Goal: Task Accomplishment & Management: Use online tool/utility

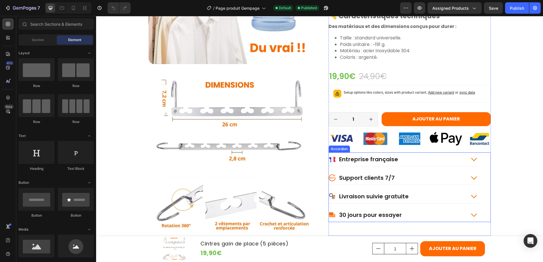
scroll to position [712, 0]
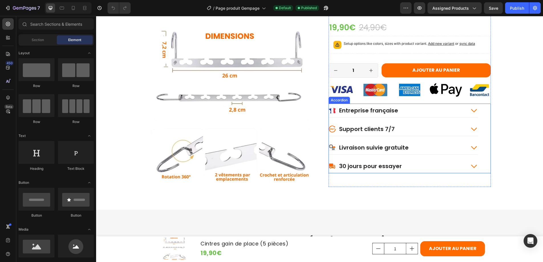
click at [473, 111] on icon at bounding box center [474, 110] width 8 height 8
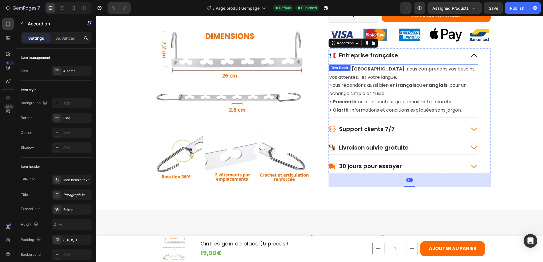
click at [366, 69] on p "Basés en [GEOGRAPHIC_DATA] , nous comprenons vos besoins, vos attentes… et votr…" at bounding box center [404, 81] width 148 height 33
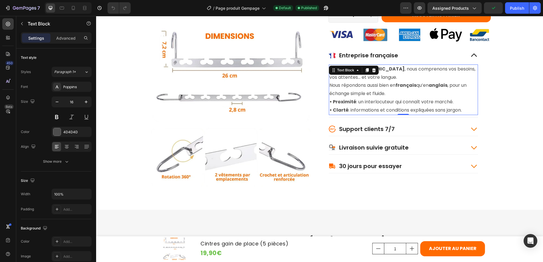
click at [386, 69] on p "Basés en [GEOGRAPHIC_DATA] , nous comprenons vos besoins, vos attentes… et votr…" at bounding box center [404, 81] width 148 height 33
click at [365, 70] on p "Basés en [GEOGRAPHIC_DATA] , nous comprenons vos besoins, vos attentes… et votr…" at bounding box center [404, 81] width 148 height 33
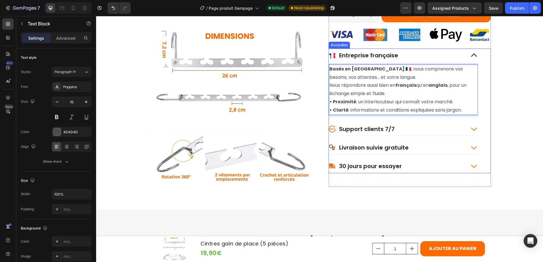
click at [422, 128] on div "Support clients 7/7" at bounding box center [397, 128] width 137 height 9
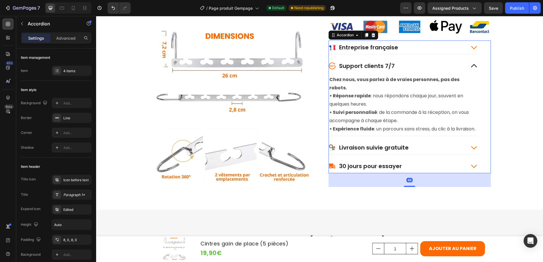
click at [473, 47] on icon at bounding box center [474, 47] width 6 height 3
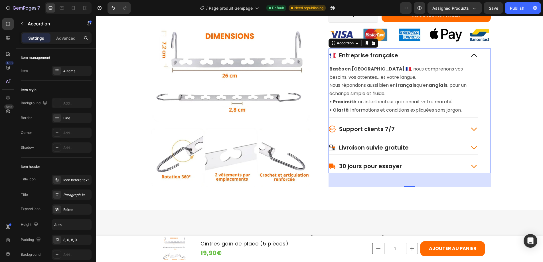
click at [472, 54] on icon at bounding box center [474, 55] width 6 height 3
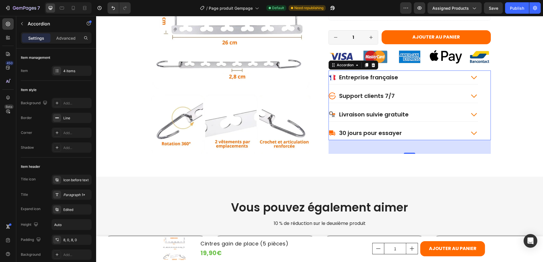
scroll to position [752, 0]
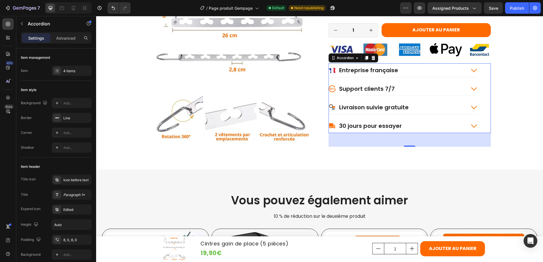
click at [472, 88] on icon at bounding box center [474, 89] width 8 height 8
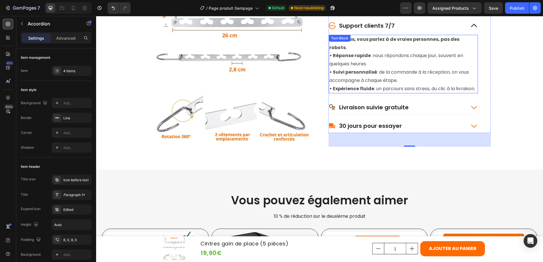
click at [350, 88] on p "• Expérience fluide : un parcours sans stress, du clic à la livraison." at bounding box center [404, 88] width 148 height 8
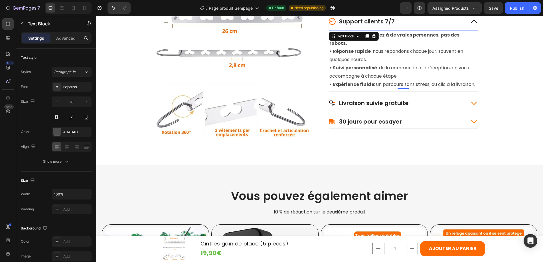
scroll to position [757, 0]
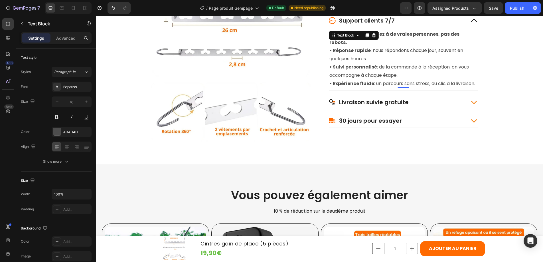
click at [352, 82] on p "• Expérience fluide : un parcours sans stress, du clic à la livraison." at bounding box center [404, 83] width 148 height 8
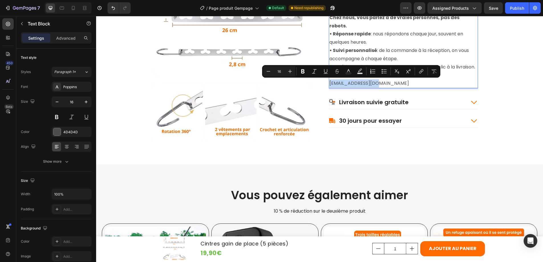
drag, startPoint x: 378, startPoint y: 83, endPoint x: 328, endPoint y: 84, distance: 50.0
click at [330, 84] on p "• Expérience fluide : un parcours sans stress, du clic à la livraison. [EMAIL_A…" at bounding box center [404, 75] width 148 height 25
click at [422, 71] on icon "Editor contextual toolbar" at bounding box center [421, 72] width 3 height 3
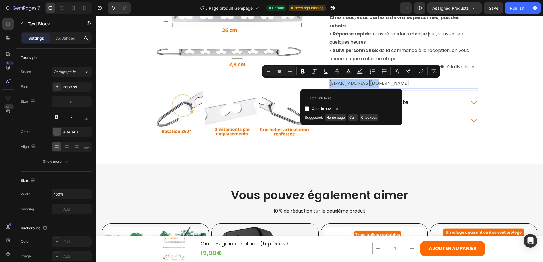
click at [311, 118] on span "Suggested:" at bounding box center [314, 117] width 18 height 6
click at [316, 98] on input "Editor contextual toolbar" at bounding box center [351, 97] width 93 height 9
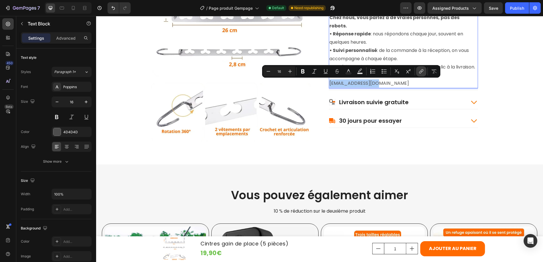
click at [422, 71] on icon "Editor contextual toolbar" at bounding box center [422, 71] width 6 height 6
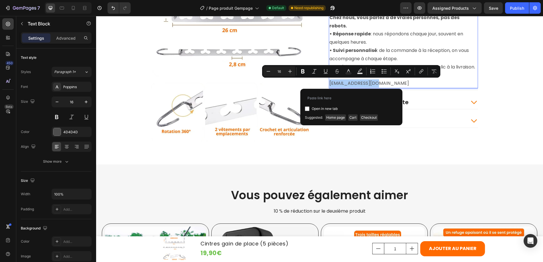
type input "[URL][DOMAIN_NAME][DATE]"
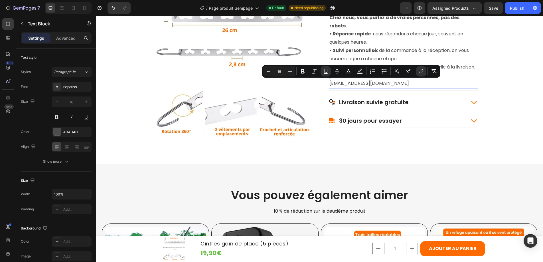
click at [382, 83] on p "• Expérience fluide : un parcours sans stress, du clic à la livraison. [EMAIL_A…" at bounding box center [404, 75] width 148 height 25
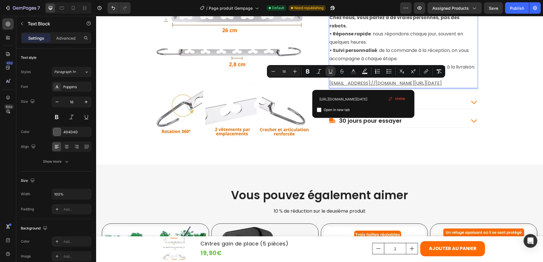
drag, startPoint x: 385, startPoint y: 82, endPoint x: 350, endPoint y: 84, distance: 35.1
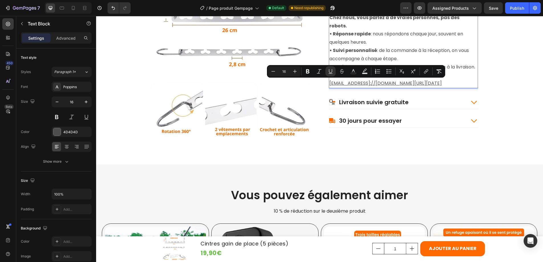
click at [380, 83] on p "• Expérience fluide : un parcours sans stress, du clic à la livraison. [EMAIL_A…" at bounding box center [404, 75] width 148 height 25
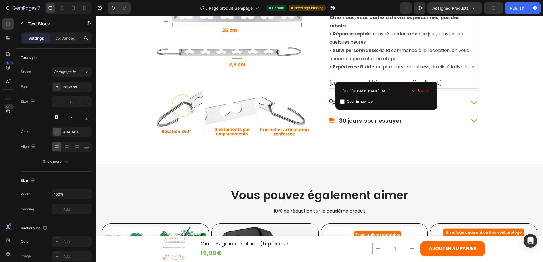
click at [388, 80] on u "[EMAIL_ADDRESS]://[DOMAIN_NAME][URL][DATE]" at bounding box center [386, 83] width 112 height 7
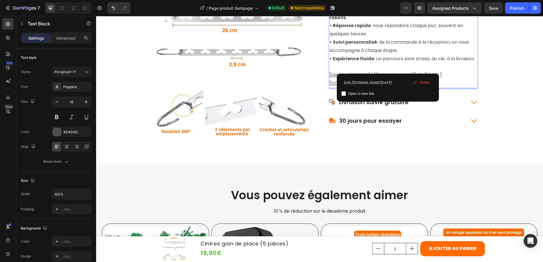
click at [389, 72] on u "[EMAIL_ADDRESS]://[DOMAIN_NAME][URL][DATE][DOMAIN_NAME][DATE]" at bounding box center [386, 79] width 112 height 15
click at [427, 82] on span "Unlink" at bounding box center [425, 82] width 10 height 5
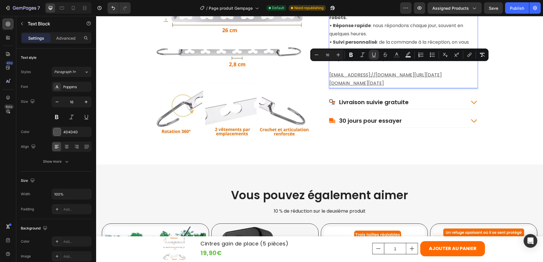
drag, startPoint x: 388, startPoint y: 66, endPoint x: 445, endPoint y: 83, distance: 59.6
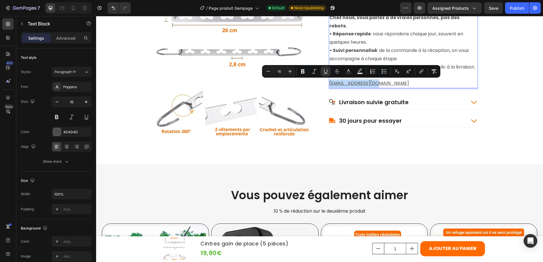
drag, startPoint x: 380, startPoint y: 84, endPoint x: 328, endPoint y: 85, distance: 51.9
click at [330, 85] on p "• Expérience fluide : un parcours sans stress, du clic à la livraison. [EMAIL_A…" at bounding box center [404, 75] width 148 height 25
click at [360, 72] on icon "Editor contextual toolbar" at bounding box center [360, 71] width 6 height 6
type input "000000"
type input "77"
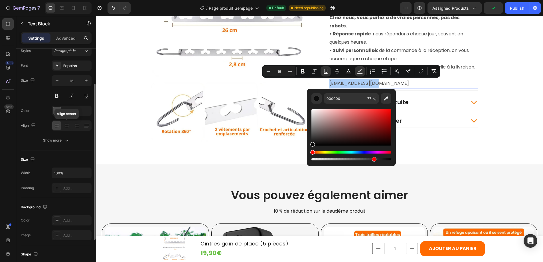
scroll to position [15, 0]
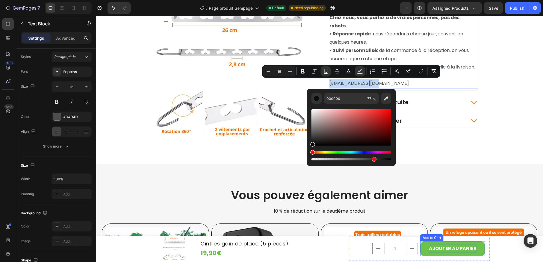
click at [429, 253] on div "AJOUTER AU PANIER" at bounding box center [453, 249] width 48 height 8
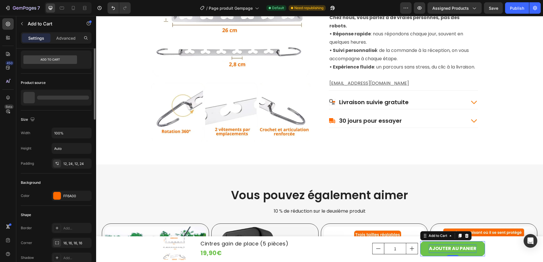
scroll to position [0, 0]
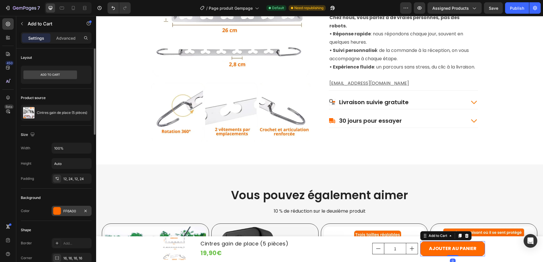
click at [70, 211] on div "FF6A00" at bounding box center [71, 211] width 17 height 5
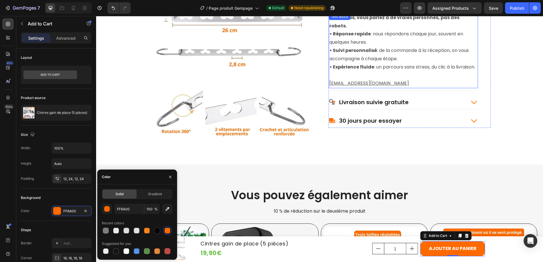
click at [370, 83] on u "[EMAIL_ADDRESS][DOMAIN_NAME]" at bounding box center [370, 83] width 80 height 7
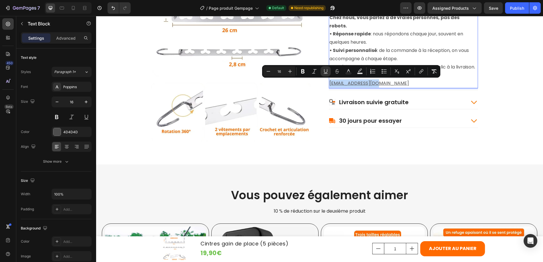
drag, startPoint x: 380, startPoint y: 83, endPoint x: 327, endPoint y: 84, distance: 52.8
click at [329, 84] on div "Chez nous, vous parlez à de vraies personnes, pas des robots. • Réponse rapide …" at bounding box center [403, 50] width 149 height 75
click at [349, 72] on icon "Editor contextual toolbar" at bounding box center [349, 71] width 6 height 6
type input "4D4D4D"
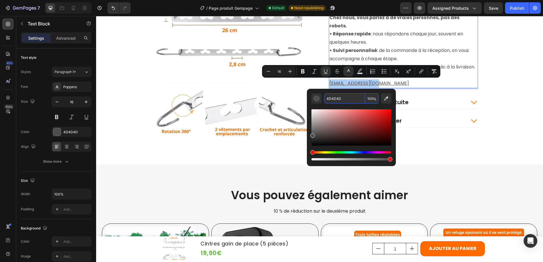
click at [334, 98] on input "4D4D4D" at bounding box center [344, 98] width 41 height 10
drag, startPoint x: 349, startPoint y: 98, endPoint x: 326, endPoint y: 99, distance: 22.6
click at [326, 99] on input "4D4D4D" at bounding box center [344, 98] width 41 height 10
paste input "FF6A00"
type input "FF6A00"
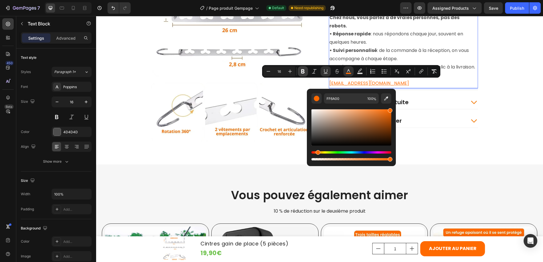
click at [303, 72] on icon "Editor contextual toolbar" at bounding box center [303, 71] width 6 height 6
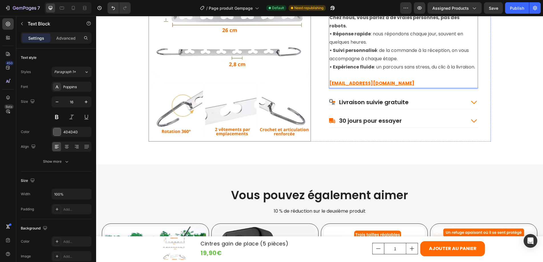
click at [304, 71] on img at bounding box center [230, 60] width 162 height 162
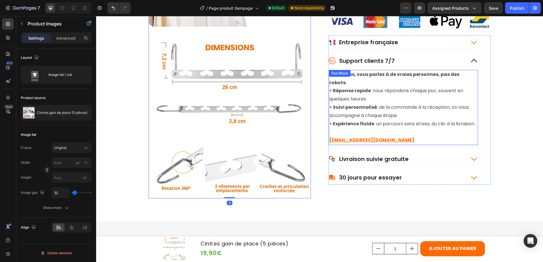
scroll to position [682, 0]
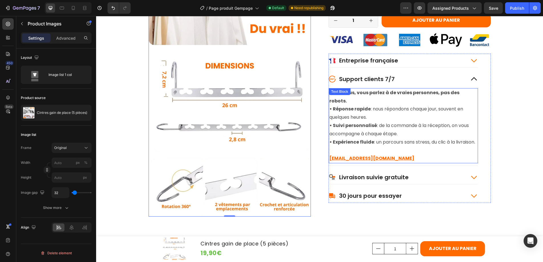
click at [343, 108] on p "• Réponse rapide : nous répondons chaque jour, souvent en quelques heures." at bounding box center [404, 113] width 148 height 17
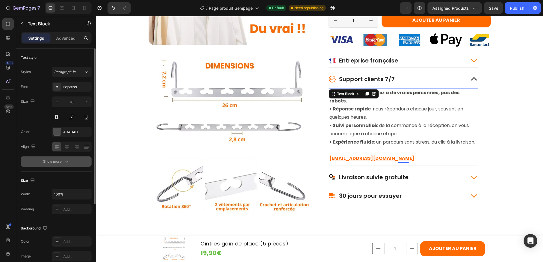
click at [64, 162] on icon "button" at bounding box center [67, 162] width 6 height 6
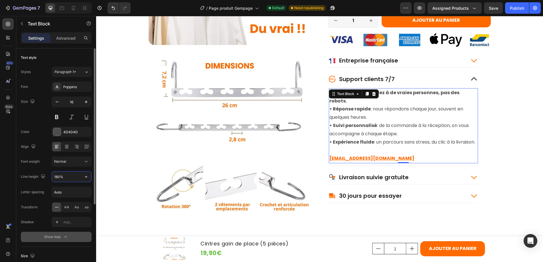
click at [63, 178] on input "180%" at bounding box center [71, 177] width 39 height 10
click at [87, 177] on icon "button" at bounding box center [86, 177] width 6 height 6
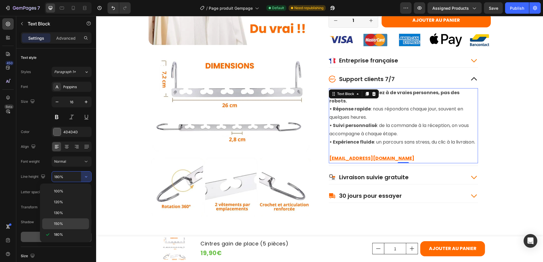
click at [64, 220] on div "150%" at bounding box center [65, 223] width 47 height 11
type input "150%"
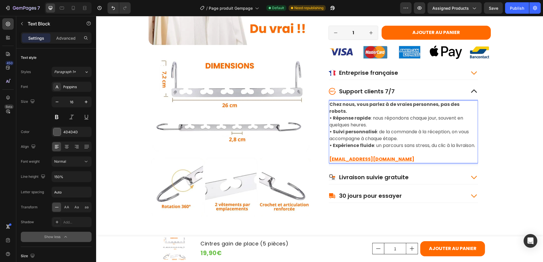
click at [471, 105] on p "Chez nous, vous parlez à de vraies personnes, pas des robots." at bounding box center [404, 108] width 148 height 14
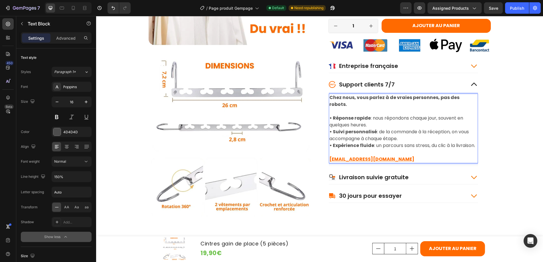
click at [414, 118] on p "• Réponse rapide : nous répondons chaque jour, souvent en quelques heures." at bounding box center [404, 122] width 148 height 14
click at [473, 83] on icon at bounding box center [474, 84] width 8 height 8
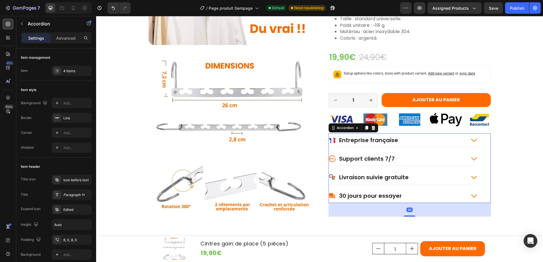
click at [471, 138] on icon at bounding box center [474, 140] width 8 height 8
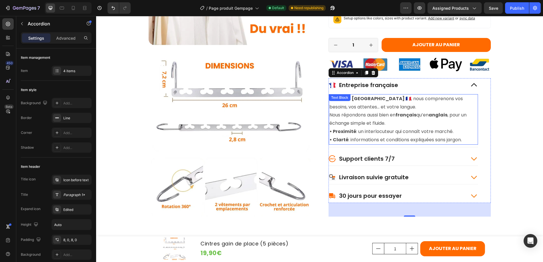
click at [370, 118] on p "Basés en [GEOGRAPHIC_DATA] 🇫🇷 , nous comprenons vos besoins, vos attentes… et v…" at bounding box center [404, 111] width 148 height 33
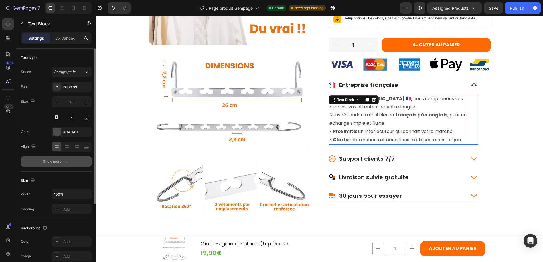
click at [61, 159] on div "Show more" at bounding box center [56, 162] width 27 height 6
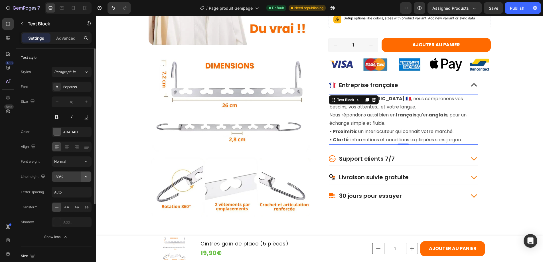
click at [86, 176] on icon "button" at bounding box center [86, 177] width 6 height 6
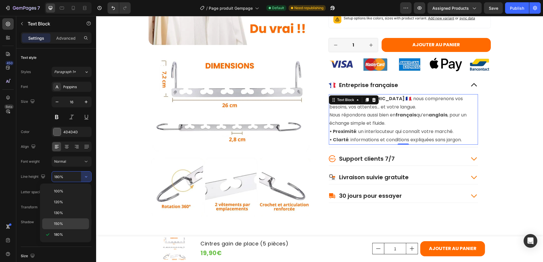
click at [60, 223] on span "150%" at bounding box center [58, 223] width 9 height 5
type input "150%"
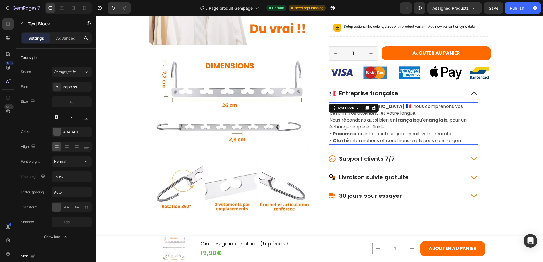
click at [394, 126] on p "Basés en [GEOGRAPHIC_DATA] 🇫🇷 , nous comprenons vos besoins, vos attentes… et v…" at bounding box center [404, 116] width 148 height 27
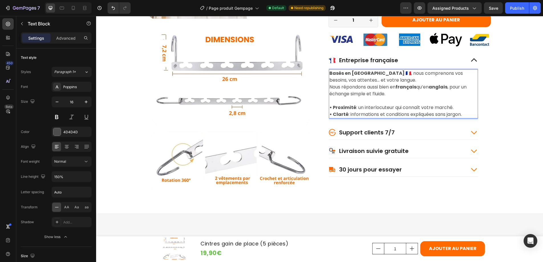
scroll to position [716, 0]
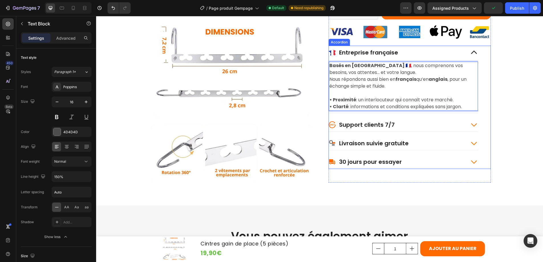
click at [474, 143] on icon at bounding box center [474, 143] width 6 height 3
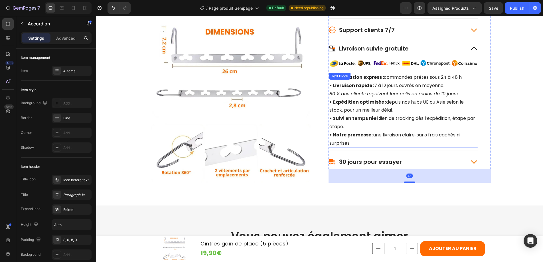
click at [371, 80] on p "• Préparation express : commandes prêtes sous 24 à 48 h." at bounding box center [404, 77] width 148 height 8
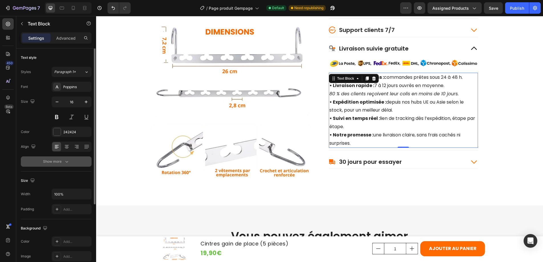
click at [66, 161] on icon "button" at bounding box center [67, 162] width 6 height 6
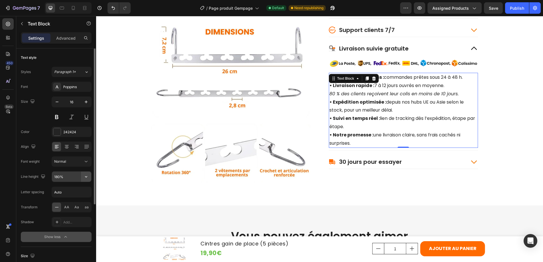
click at [87, 176] on icon "button" at bounding box center [86, 176] width 2 height 1
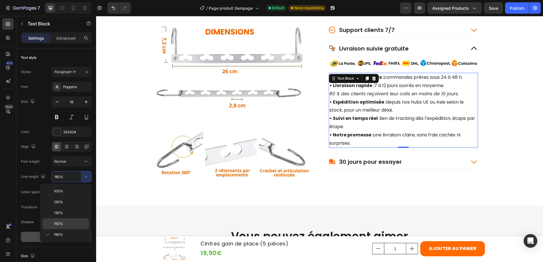
click at [54, 222] on span "150%" at bounding box center [58, 223] width 9 height 5
type input "150%"
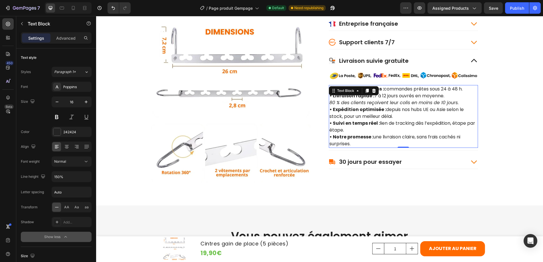
click at [442, 93] on p "• Livraison rapide : 7 à 12 jours ouvrés en moyenne. 80 % des clients reçoivent…" at bounding box center [404, 99] width 148 height 14
click at [463, 89] on p "• Préparation express : commandes prêtes sous 24 à 48 h." at bounding box center [404, 89] width 148 height 7
click at [447, 137] on p "• Notre promesse : une livraison claire, sans frais cachés ni surprises." at bounding box center [404, 141] width 148 height 14
click at [96, 16] on lt-span "Ignorer" at bounding box center [96, 16] width 0 height 0
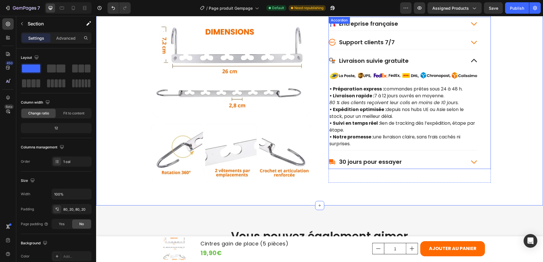
click at [472, 61] on icon at bounding box center [474, 61] width 8 height 8
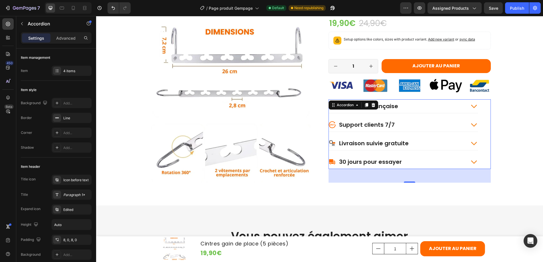
click at [472, 160] on icon at bounding box center [474, 162] width 8 height 8
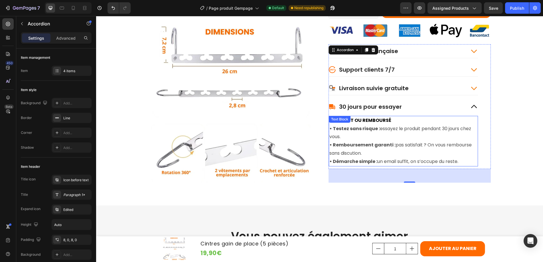
click at [388, 147] on strong "• Remboursement garanti :" at bounding box center [363, 145] width 66 height 7
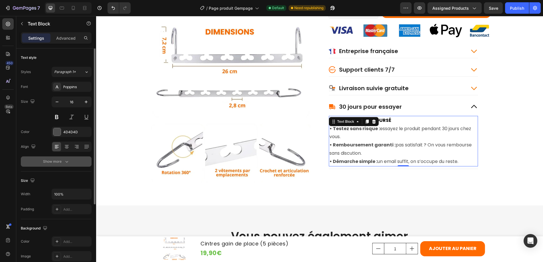
click at [65, 160] on icon "button" at bounding box center [67, 162] width 6 height 6
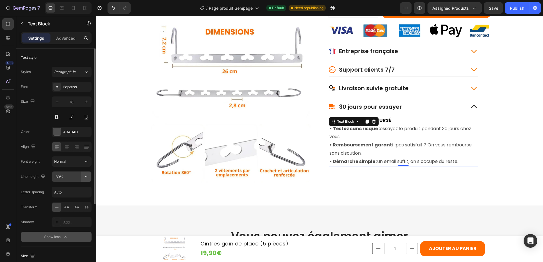
click at [85, 176] on icon "button" at bounding box center [86, 176] width 2 height 1
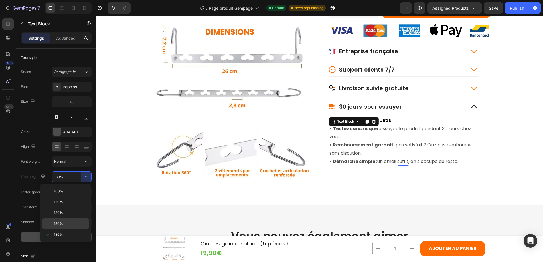
click at [62, 223] on span "150%" at bounding box center [58, 223] width 9 height 5
type input "150%"
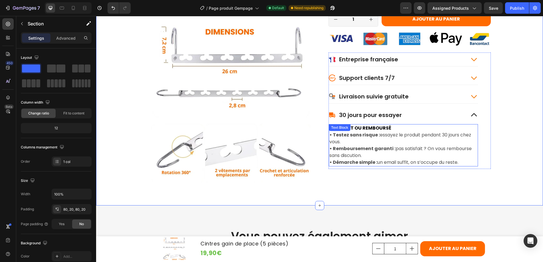
click at [391, 129] on p "SATISFAIT OU REMBOURSÉ" at bounding box center [404, 128] width 148 height 7
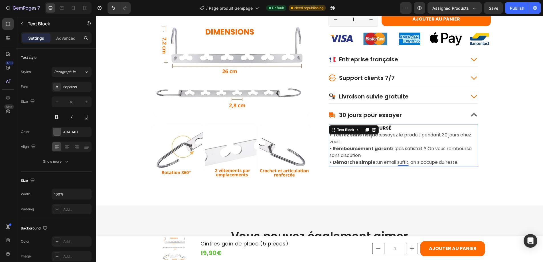
click at [392, 129] on p "SATISFAIT OU REMBOURSÉ" at bounding box center [404, 128] width 148 height 7
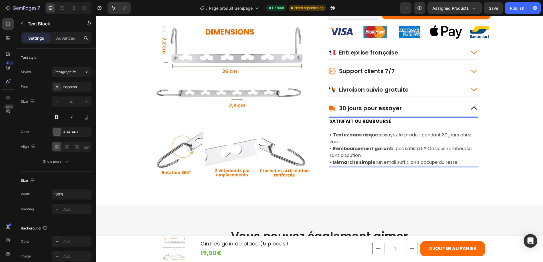
click at [352, 156] on p "• Remboursement garanti : pas satisfait ? On vous rembourse sans discution." at bounding box center [404, 152] width 148 height 14
click at [96, 16] on lt-span "Ignorer" at bounding box center [96, 16] width 0 height 0
click at [517, 9] on div "Publish" at bounding box center [517, 8] width 14 height 6
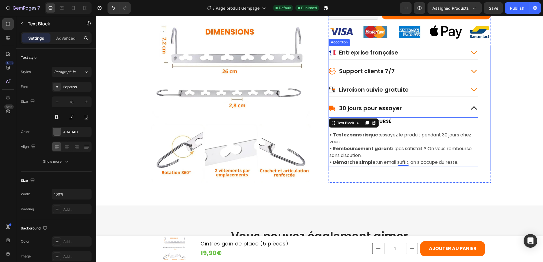
click at [396, 94] on div "Livraison suivie gratuite" at bounding box center [403, 90] width 149 height 14
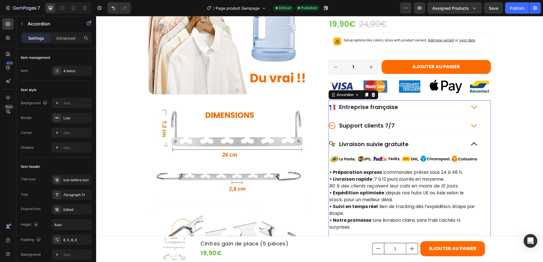
scroll to position [633, 0]
click at [404, 124] on div "Support clients 7/7" at bounding box center [397, 125] width 137 height 9
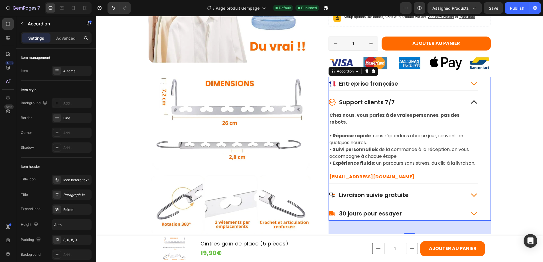
scroll to position [681, 0]
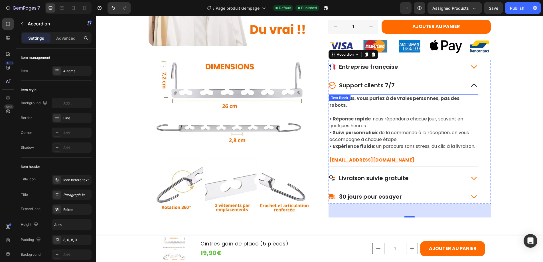
click at [372, 158] on u "[EMAIL_ADDRESS][DOMAIN_NAME]" at bounding box center [372, 160] width 85 height 7
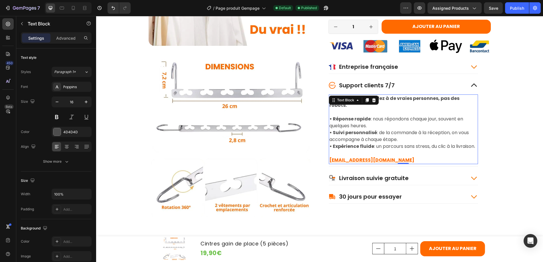
click at [381, 159] on p "• Expérience fluide : un parcours sans stress, du clic à la livraison. [EMAIL_A…" at bounding box center [404, 153] width 148 height 21
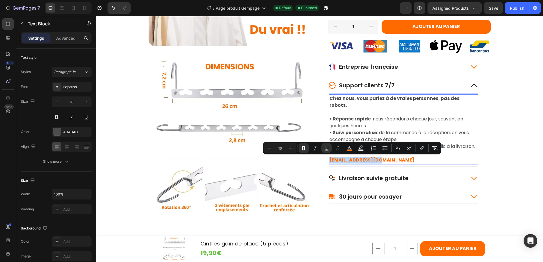
drag, startPoint x: 360, startPoint y: 160, endPoint x: 327, endPoint y: 160, distance: 33.1
click at [329, 160] on div "Chez nous, vous parlez à de vraies personnes, pas des robots. • Réponse rapide …" at bounding box center [403, 129] width 149 height 70
click at [422, 149] on icon "Editor contextual toolbar" at bounding box center [423, 148] width 6 height 6
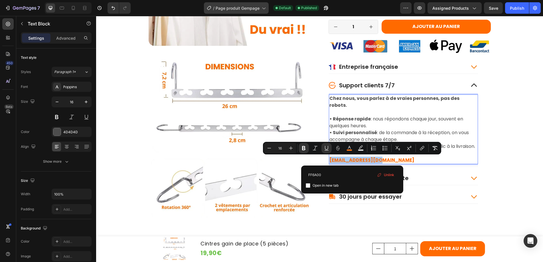
type input "FF6A00"
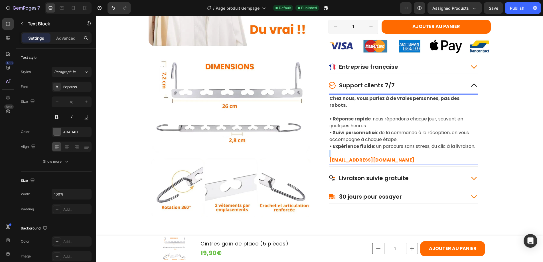
click at [371, 160] on u "[EMAIL_ADDRESS][DOMAIN_NAME]" at bounding box center [372, 160] width 85 height 7
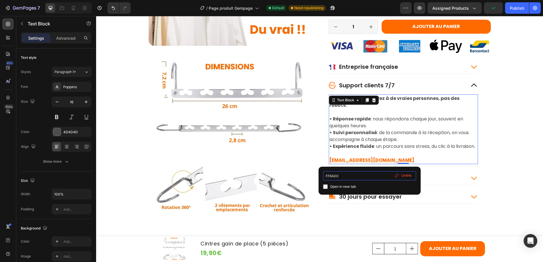
drag, startPoint x: 349, startPoint y: 176, endPoint x: 325, endPoint y: 176, distance: 24.0
click at [325, 176] on input "FF6A00" at bounding box center [369, 175] width 93 height 9
type input "[URL][DOMAIN_NAME][DATE]"
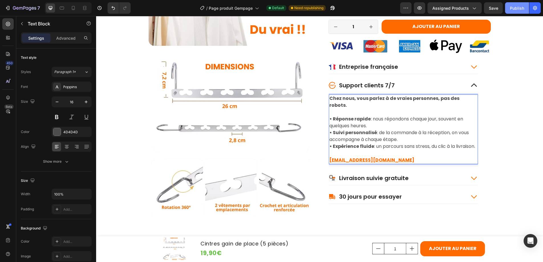
click at [516, 9] on div "Publish" at bounding box center [517, 8] width 14 height 6
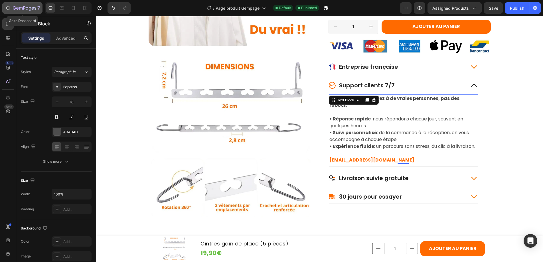
click at [19, 8] on icon "button" at bounding box center [20, 8] width 3 height 3
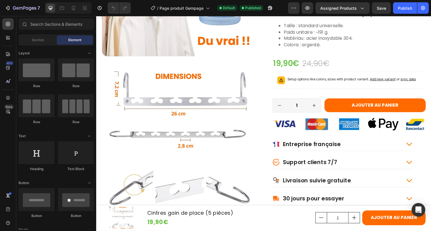
scroll to position [669, 0]
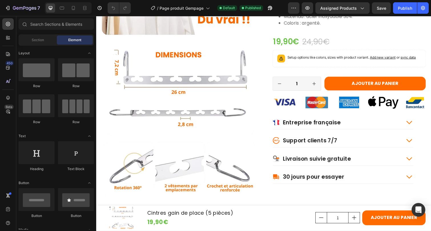
click at [413, 123] on icon at bounding box center [416, 124] width 6 height 3
click at [412, 118] on div "Entreprise française" at bounding box center [349, 125] width 144 height 14
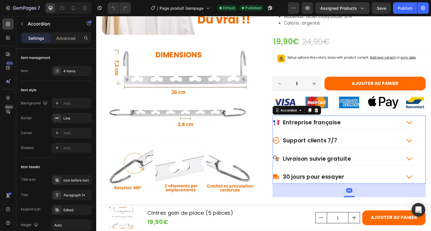
click at [413, 123] on icon at bounding box center [416, 124] width 6 height 3
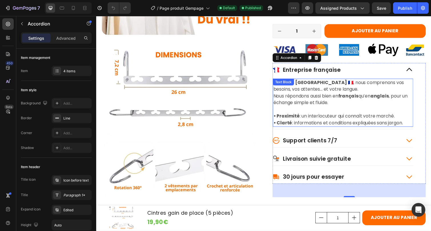
click at [291, 83] on p "Basés en [GEOGRAPHIC_DATA] 🇫🇷 , nous comprenons vos besoins, vos attentes… et v…" at bounding box center [348, 94] width 142 height 27
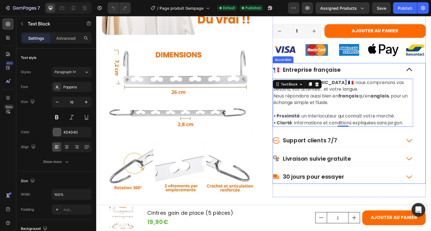
click at [350, 139] on div "Support clients 7/7" at bounding box center [342, 143] width 131 height 9
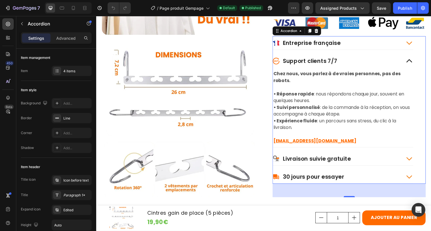
click at [413, 58] on icon at bounding box center [416, 62] width 8 height 8
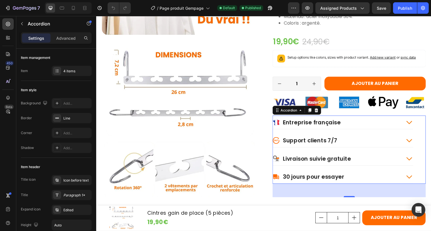
click at [412, 158] on icon at bounding box center [416, 162] width 8 height 8
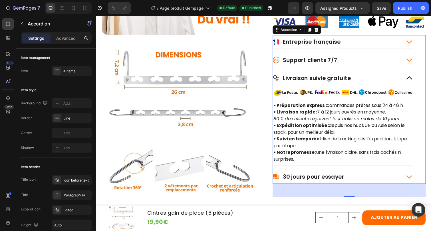
click at [413, 179] on icon at bounding box center [416, 180] width 6 height 3
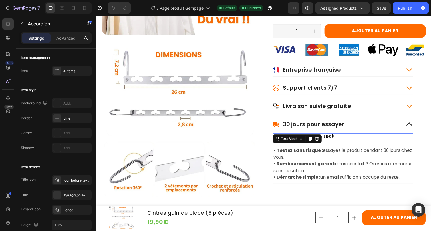
click at [350, 136] on p "SATISFAIT OU REMBOURSÉ" at bounding box center [348, 139] width 142 height 7
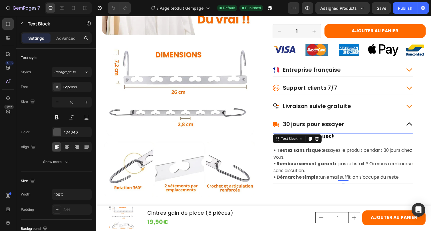
click at [340, 136] on p "SATISFAIT OU REMBOURSÉ" at bounding box center [348, 139] width 142 height 7
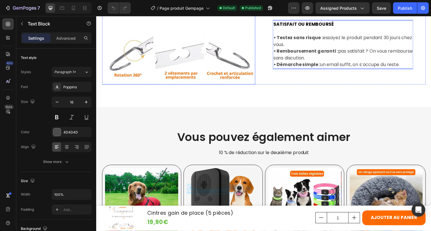
scroll to position [808, 0]
